Goal: Task Accomplishment & Management: Complete application form

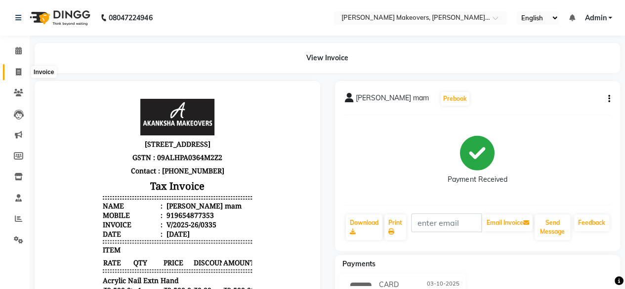
click at [17, 72] on icon at bounding box center [18, 71] width 5 height 7
select select "service"
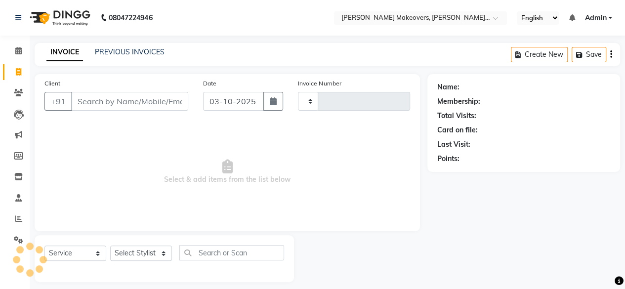
scroll to position [7, 0]
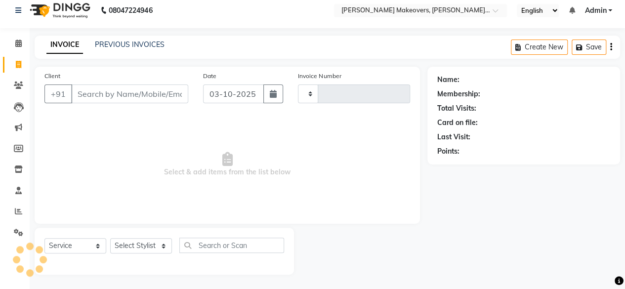
type input "0336"
select select "3533"
select select "P"
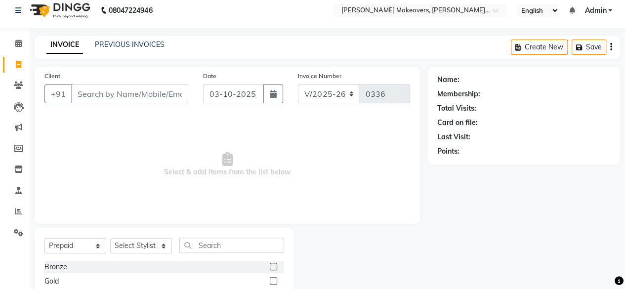
click at [115, 94] on input "Client" at bounding box center [129, 94] width 117 height 19
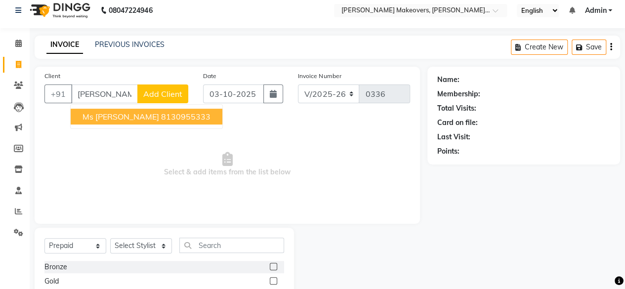
click at [111, 116] on span "Ms [PERSON_NAME]" at bounding box center [121, 117] width 77 height 10
type input "8130955333"
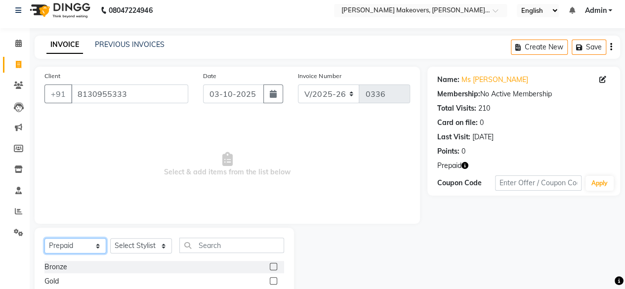
click at [82, 245] on select "Select Service Product Membership Package Voucher Prepaid Gift Card" at bounding box center [75, 245] width 62 height 15
select select "service"
click at [44, 238] on select "Select Service Product Membership Package Voucher Prepaid Gift Card" at bounding box center [75, 245] width 62 height 15
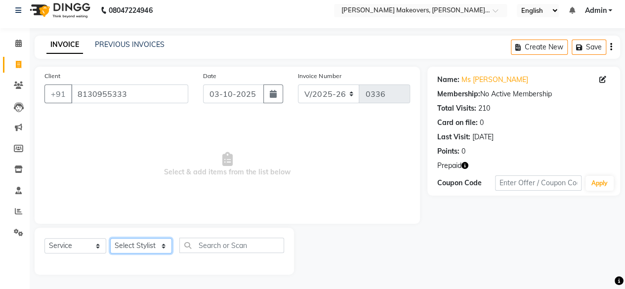
click at [137, 251] on select "Select Stylist [PERSON_NAME] makeovers Anuj CHINTU gaurav [PERSON_NAME] [PERSON…" at bounding box center [141, 245] width 62 height 15
select select "16853"
click at [110, 238] on select "Select Stylist [PERSON_NAME] makeovers Anuj CHINTU gaurav [PERSON_NAME] [PERSON…" at bounding box center [141, 245] width 62 height 15
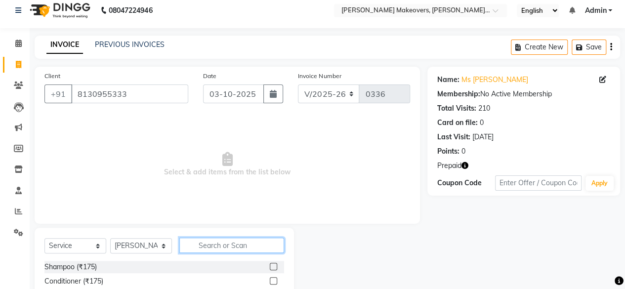
click at [213, 246] on input "text" at bounding box center [231, 245] width 105 height 15
type input "oil"
click at [273, 267] on label at bounding box center [273, 266] width 7 height 7
click at [273, 267] on input "checkbox" at bounding box center [273, 267] width 6 height 6
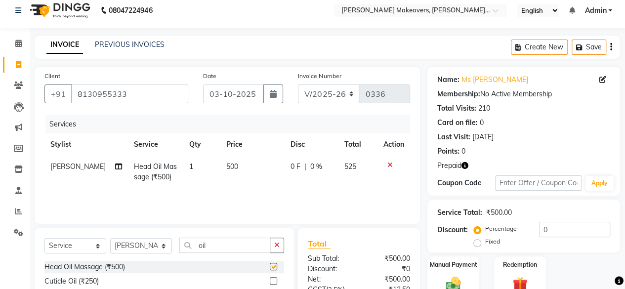
checkbox input "false"
click at [155, 244] on select "Select Stylist [PERSON_NAME] makeovers Anuj CHINTU gaurav [PERSON_NAME] [PERSON…" at bounding box center [141, 245] width 62 height 15
select select "59182"
click at [110, 238] on select "Select Stylist [PERSON_NAME] makeovers Anuj CHINTU gaurav [PERSON_NAME] [PERSON…" at bounding box center [141, 245] width 62 height 15
click at [219, 242] on input "oil" at bounding box center [224, 245] width 91 height 15
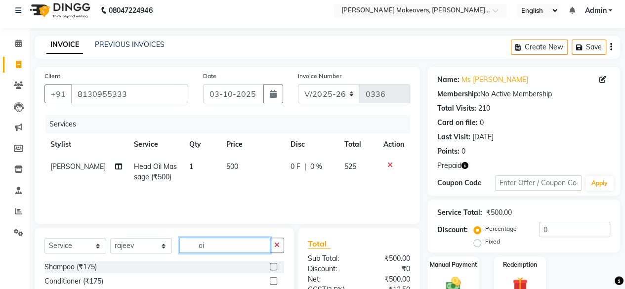
type input "o"
type input "shampoo"
click at [272, 279] on label at bounding box center [273, 280] width 7 height 7
click at [272, 279] on input "checkbox" at bounding box center [273, 281] width 6 height 6
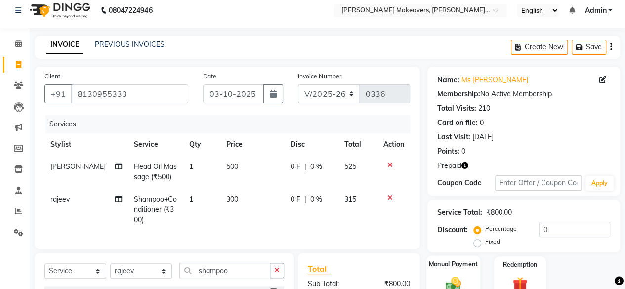
checkbox input "false"
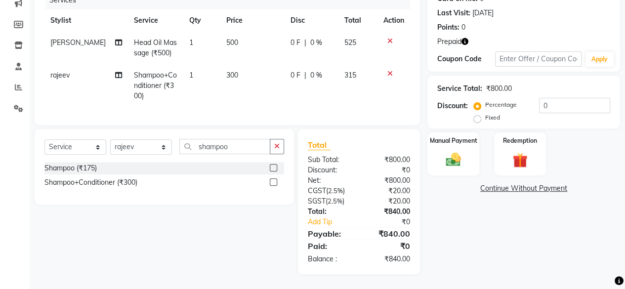
scroll to position [138, 0]
click at [505, 141] on div "Redemption" at bounding box center [520, 153] width 54 height 45
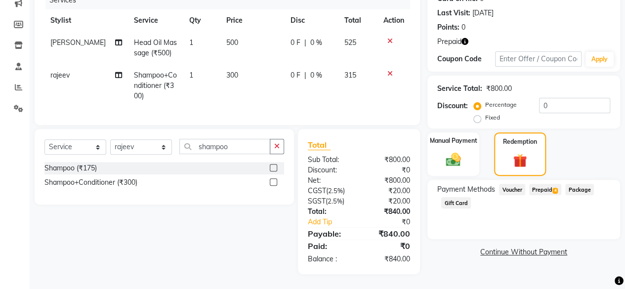
click at [546, 184] on span "Prepaid 4" at bounding box center [545, 189] width 32 height 11
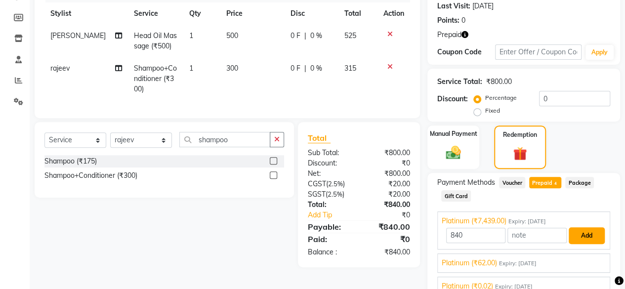
click at [584, 232] on button "Add" at bounding box center [587, 235] width 36 height 17
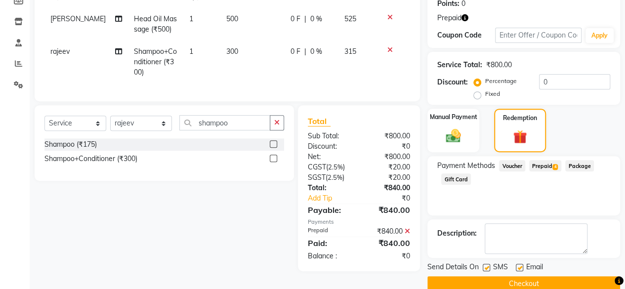
scroll to position [172, 0]
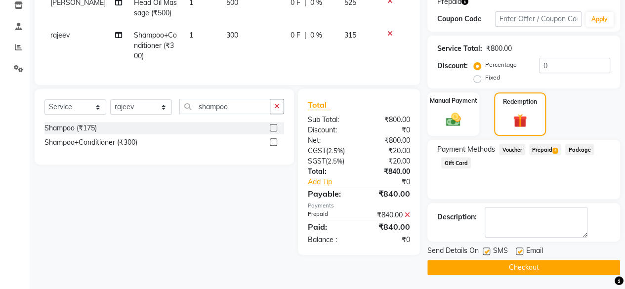
click at [558, 263] on button "Checkout" at bounding box center [524, 267] width 193 height 15
